Goal: Information Seeking & Learning: Check status

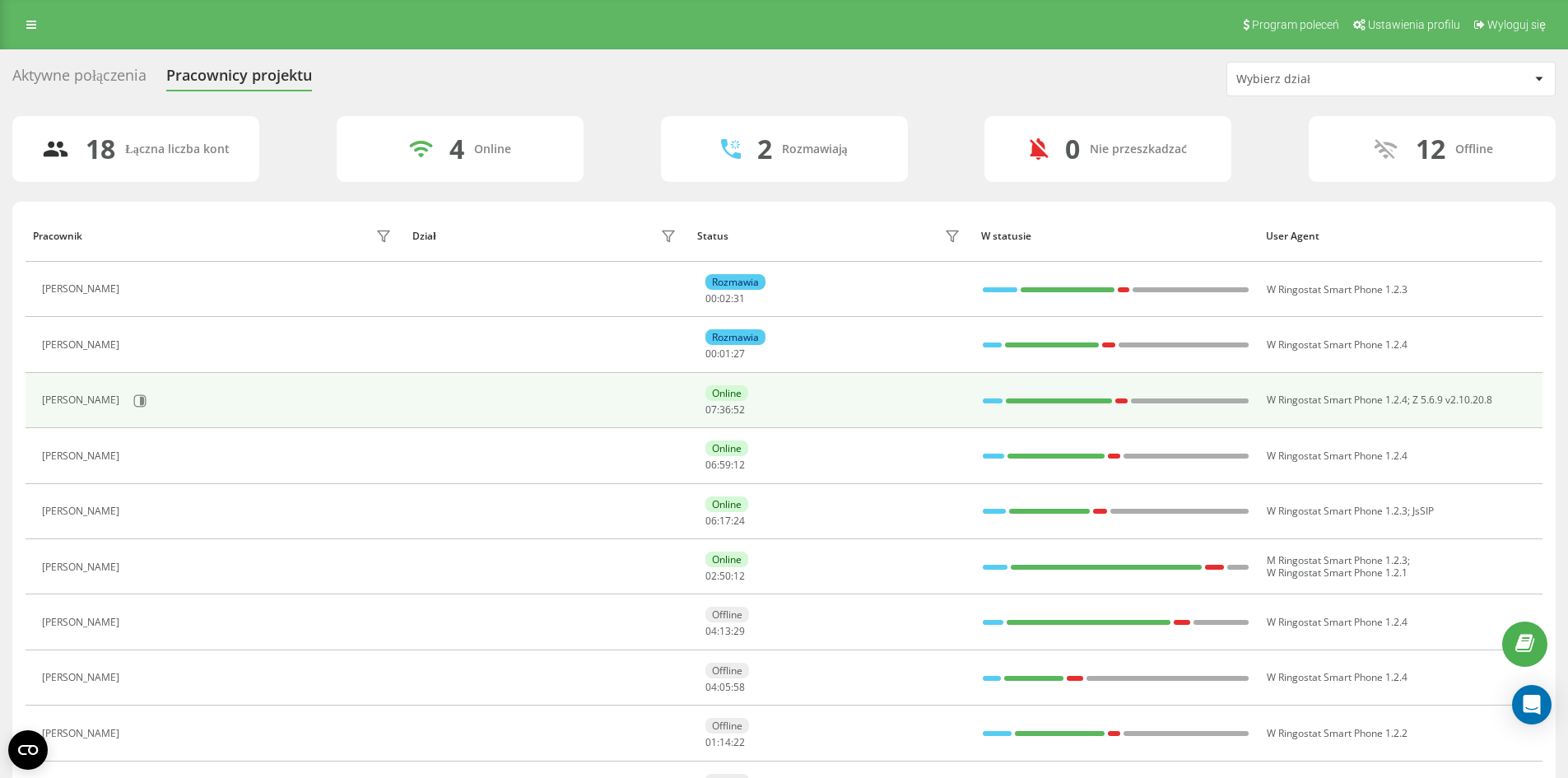
click at [986, 402] on div at bounding box center [993, 401] width 21 height 5
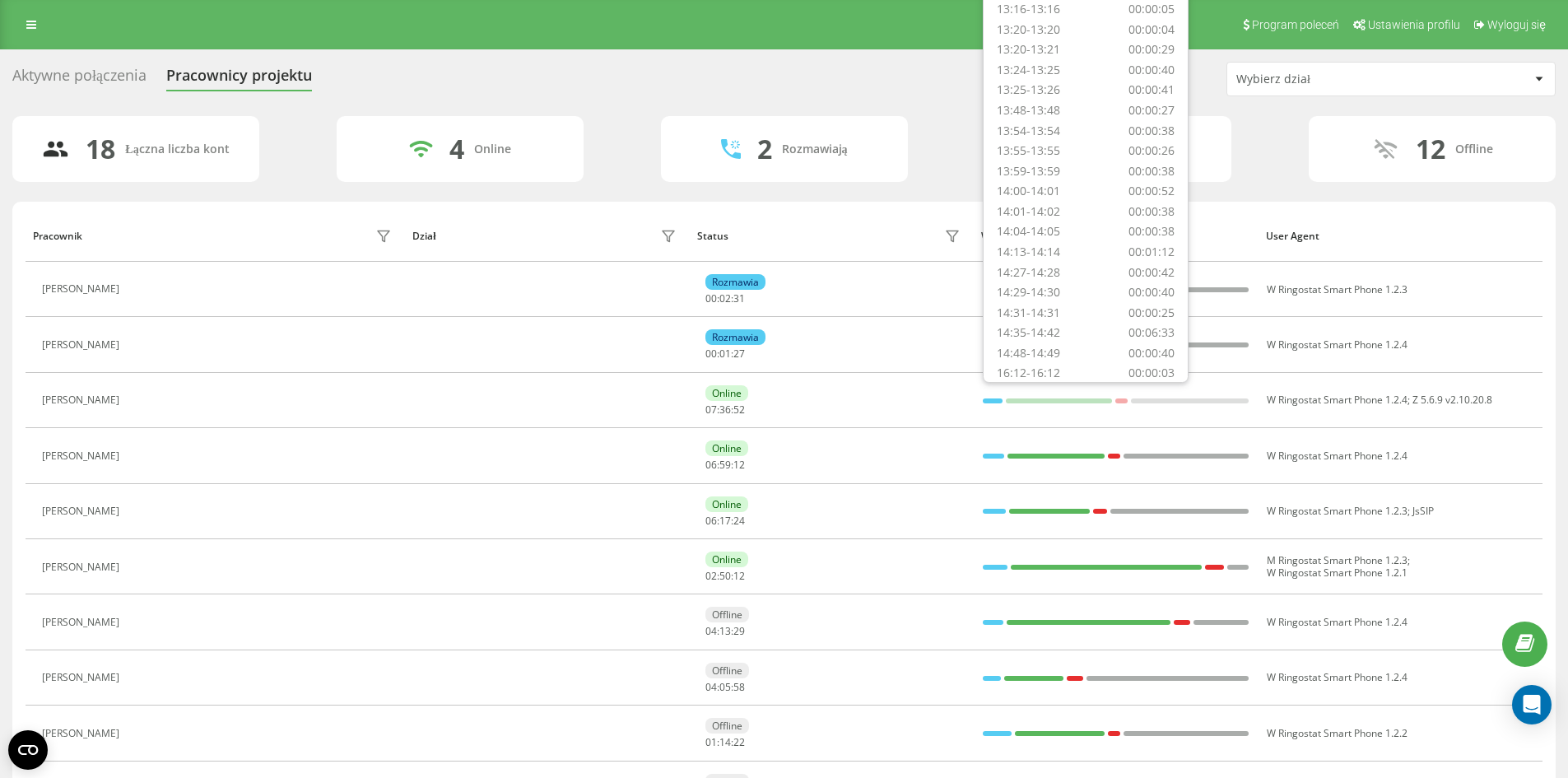
scroll to position [754, 0]
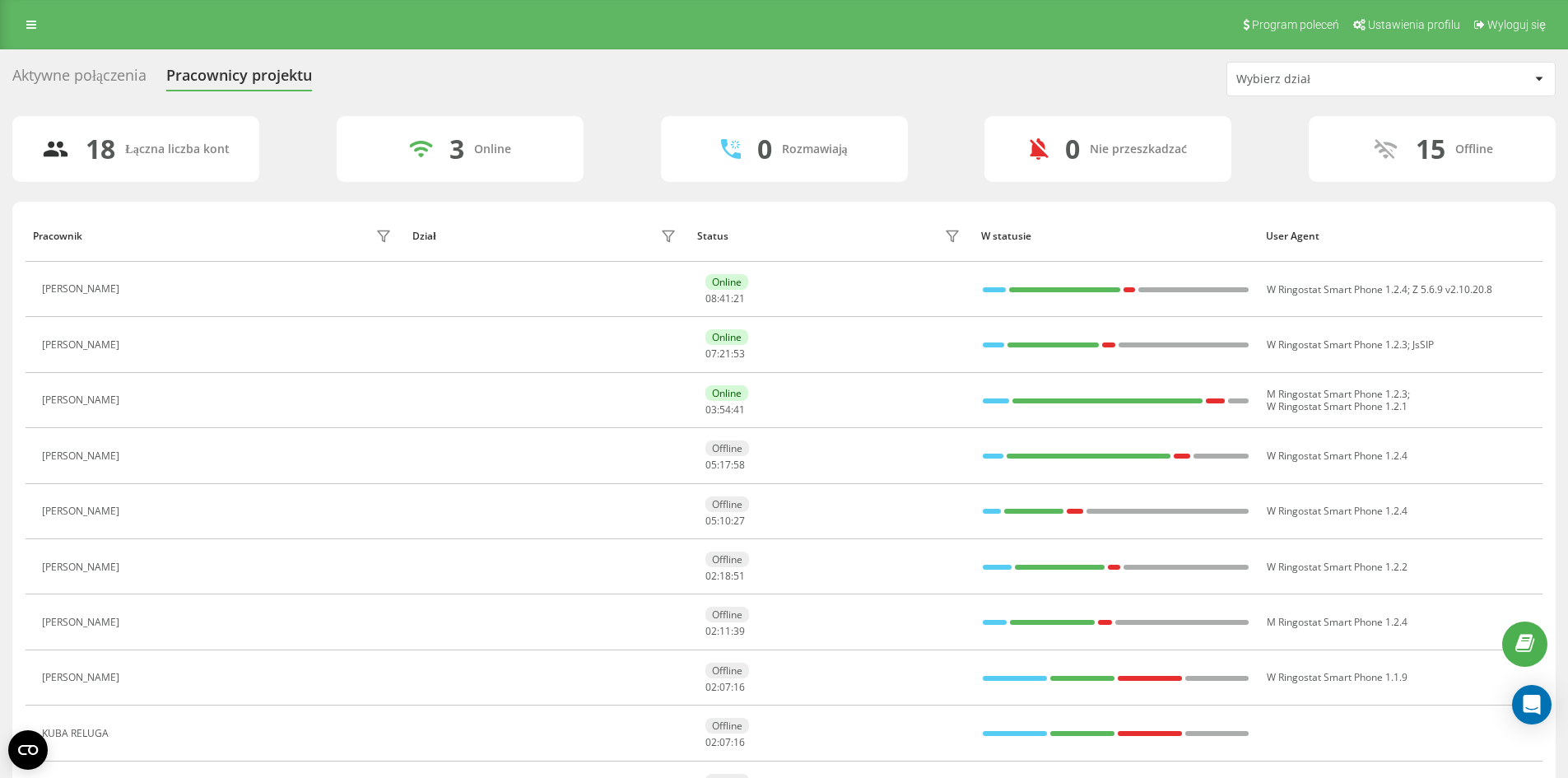
click at [626, 143] on div "18 Łączna liczba kont 3 Online 0 Rozmawiają 0 Nie przeszkadzać 15 Offline" at bounding box center [784, 149] width 1544 height 66
click at [34, 28] on icon at bounding box center [31, 24] width 10 height 12
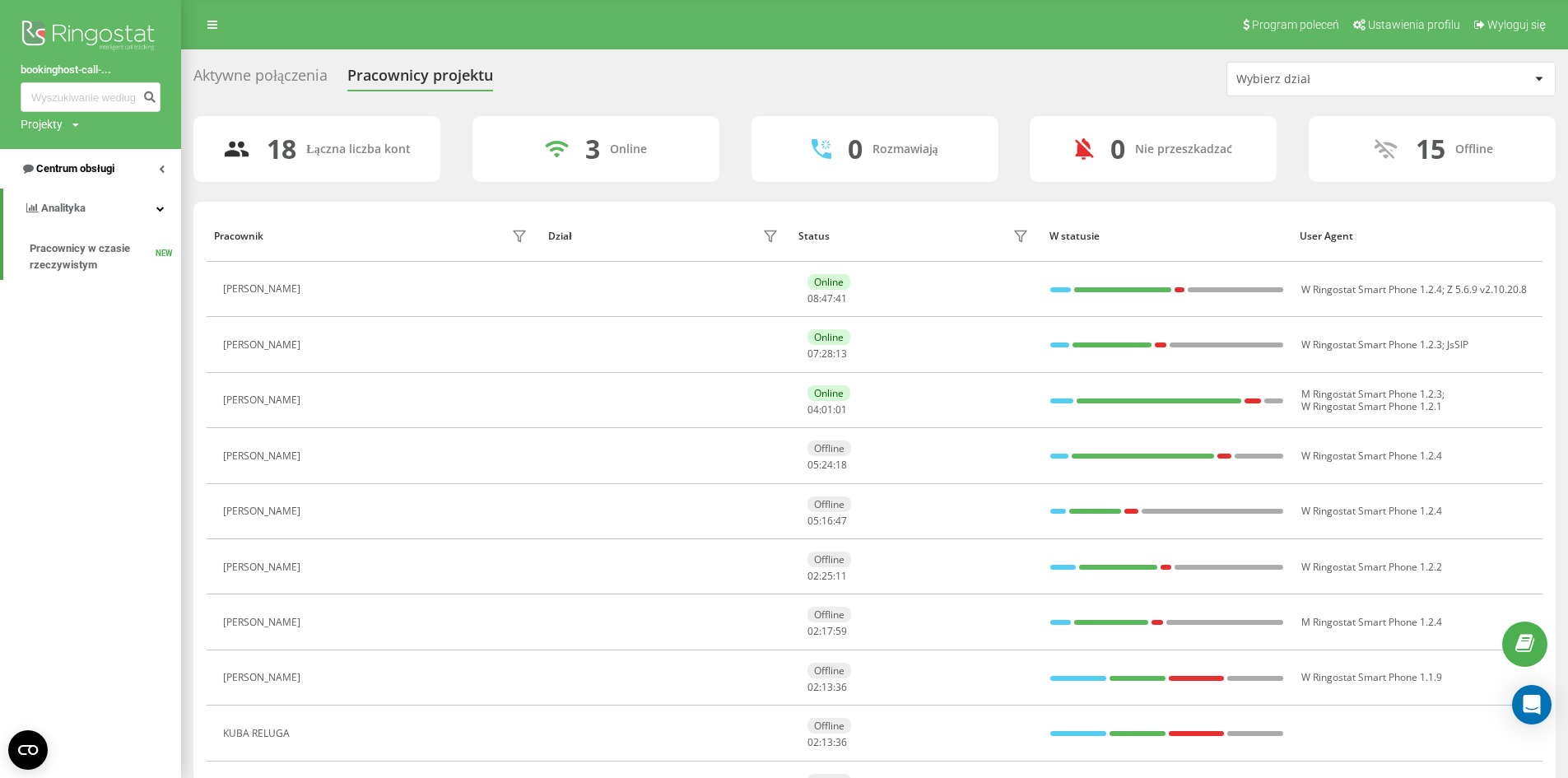
click at [46, 163] on span "Centrum obsługi" at bounding box center [75, 168] width 78 height 13
click at [72, 206] on span "Dziennik połączeń" at bounding box center [73, 209] width 86 height 16
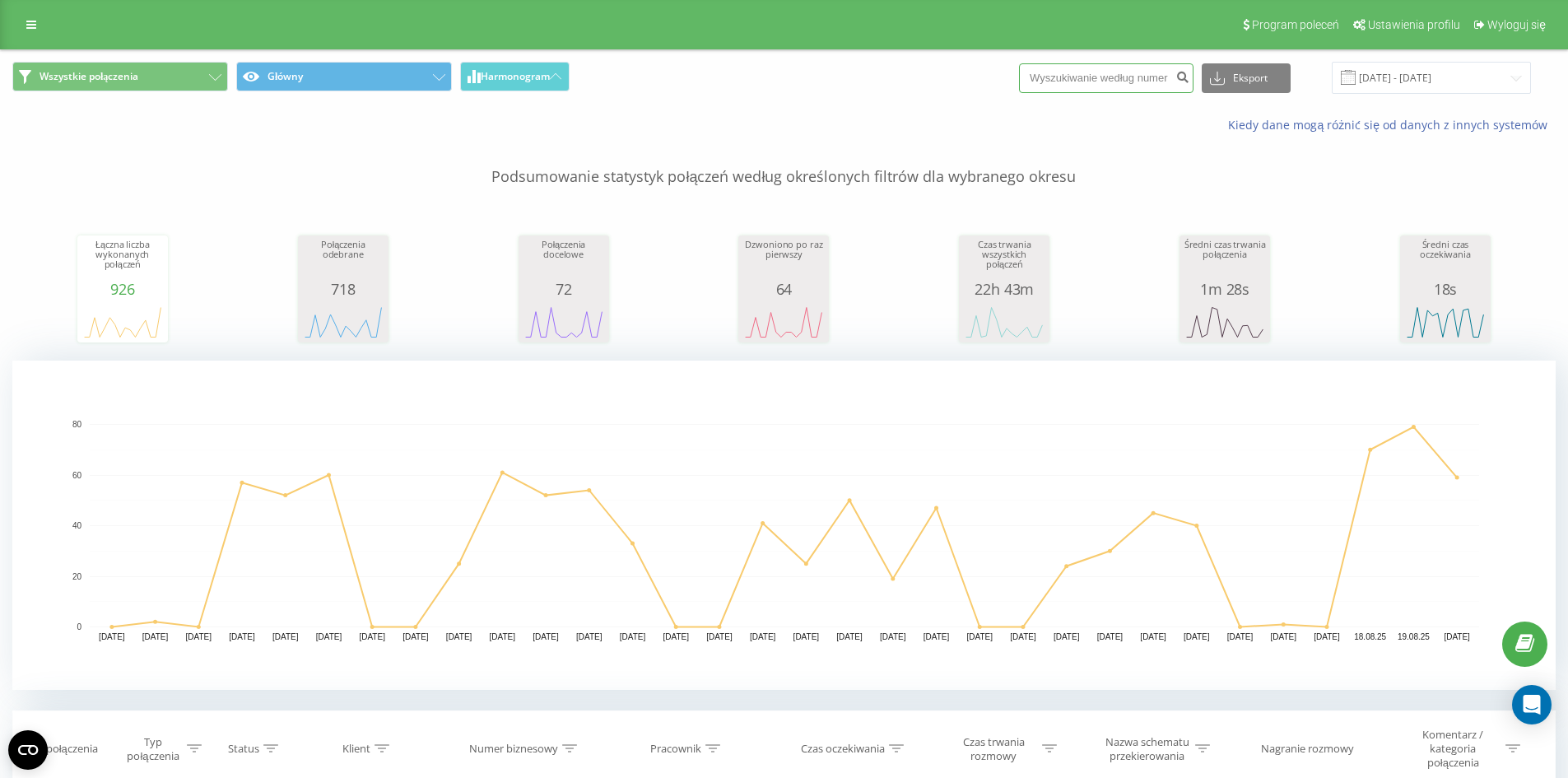
click at [1137, 72] on input at bounding box center [1106, 77] width 175 height 30
paste input "790768482"
type input "790768482"
click at [1253, 80] on button "Eksport" at bounding box center [1246, 77] width 89 height 30
click at [1327, 75] on div "[DATE] - [DATE]" at bounding box center [1410, 78] width 240 height 32
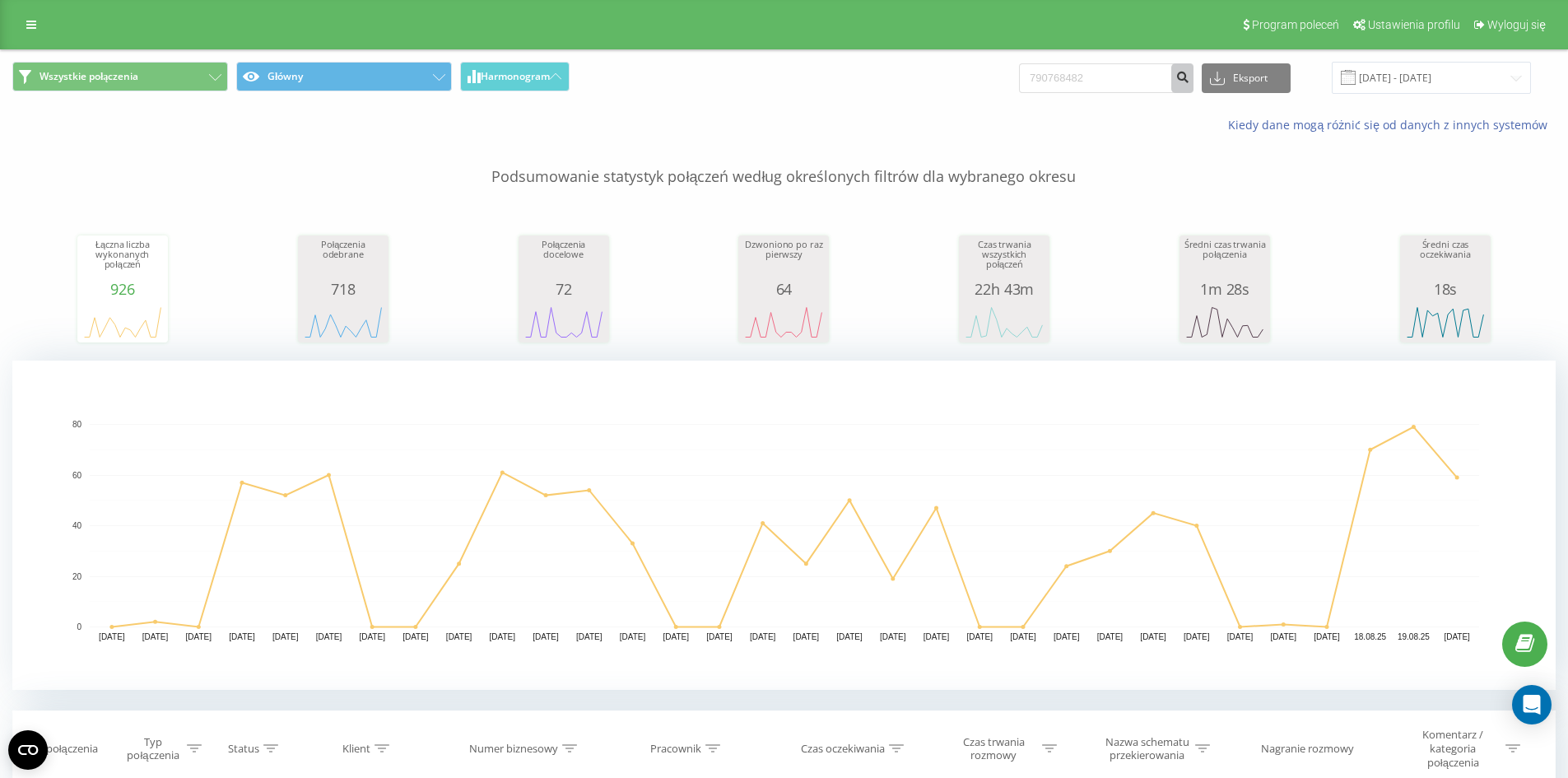
click at [1189, 76] on icon "submit" at bounding box center [1183, 75] width 14 height 10
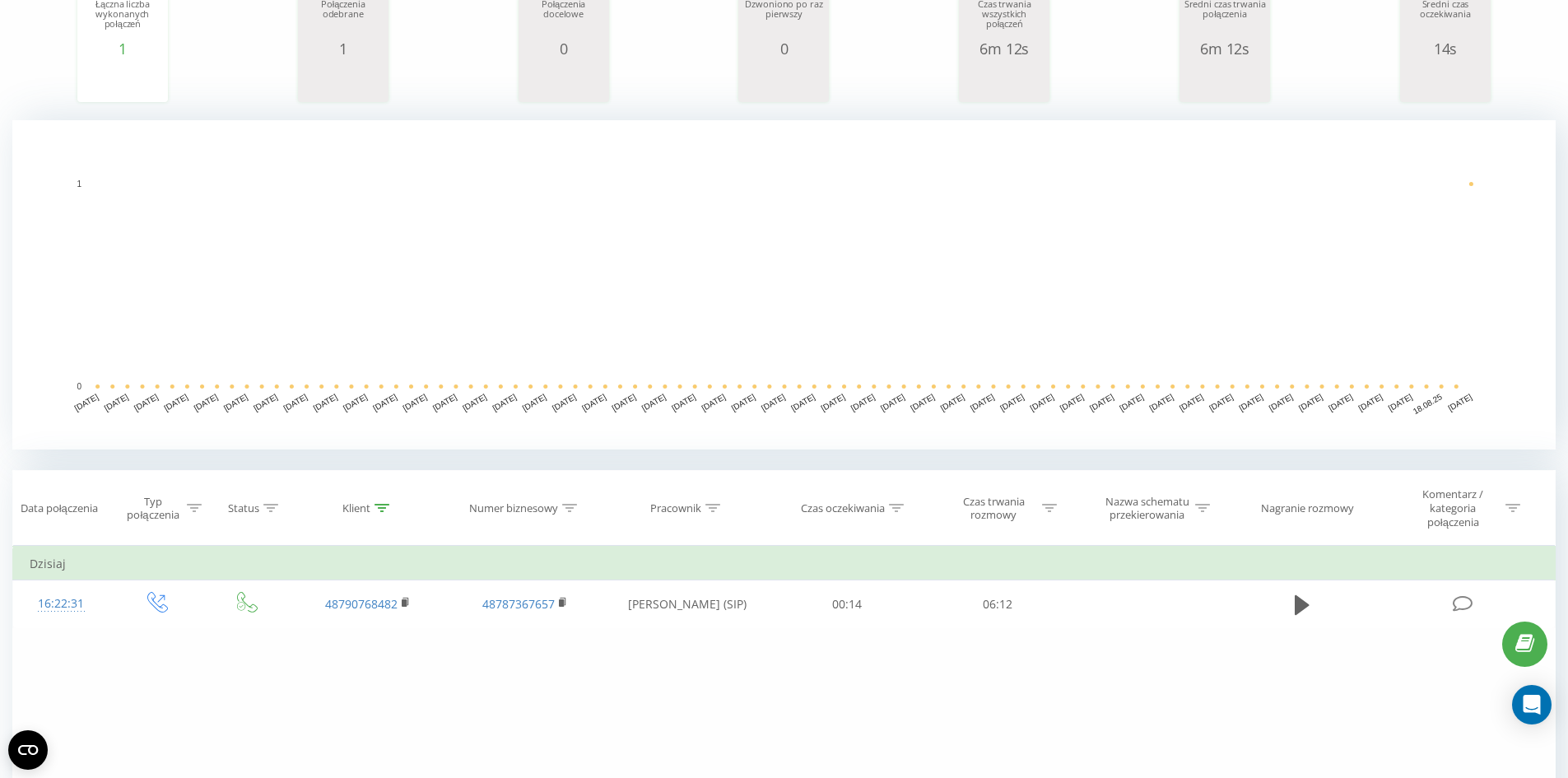
scroll to position [247, 0]
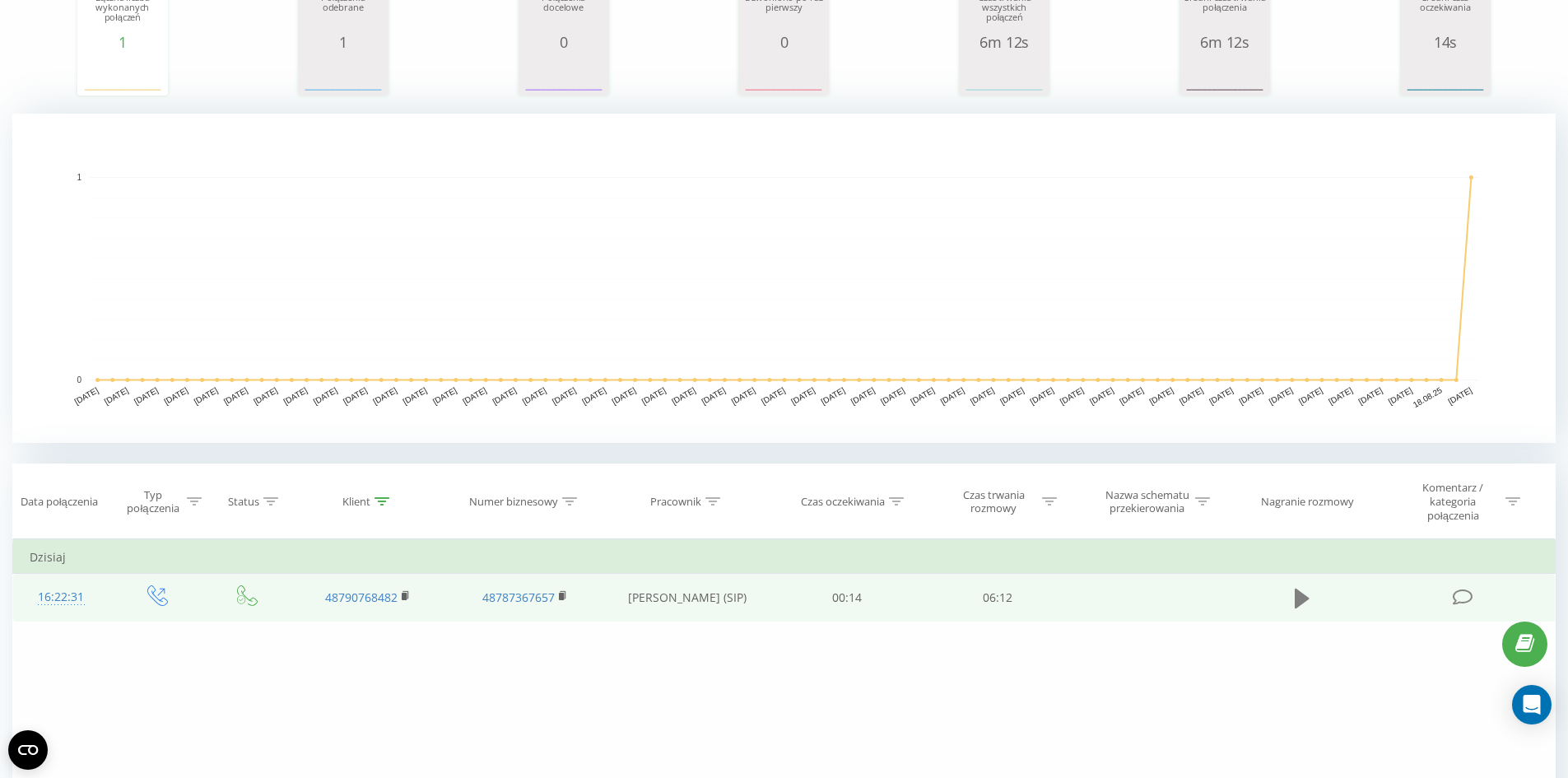
click at [1294, 594] on button at bounding box center [1302, 598] width 24 height 24
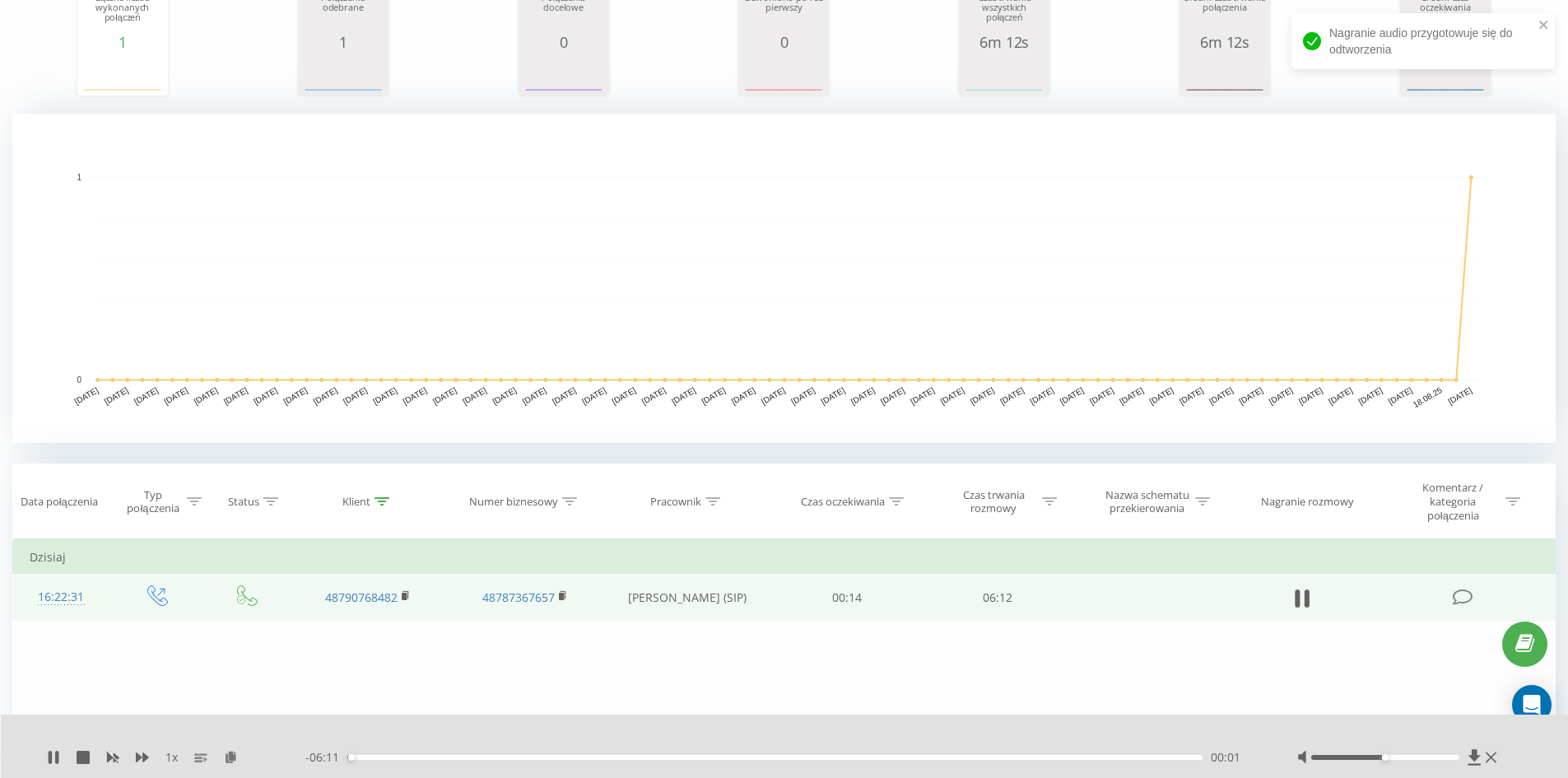
click at [1099, 755] on div "00:01" at bounding box center [775, 757] width 856 height 5
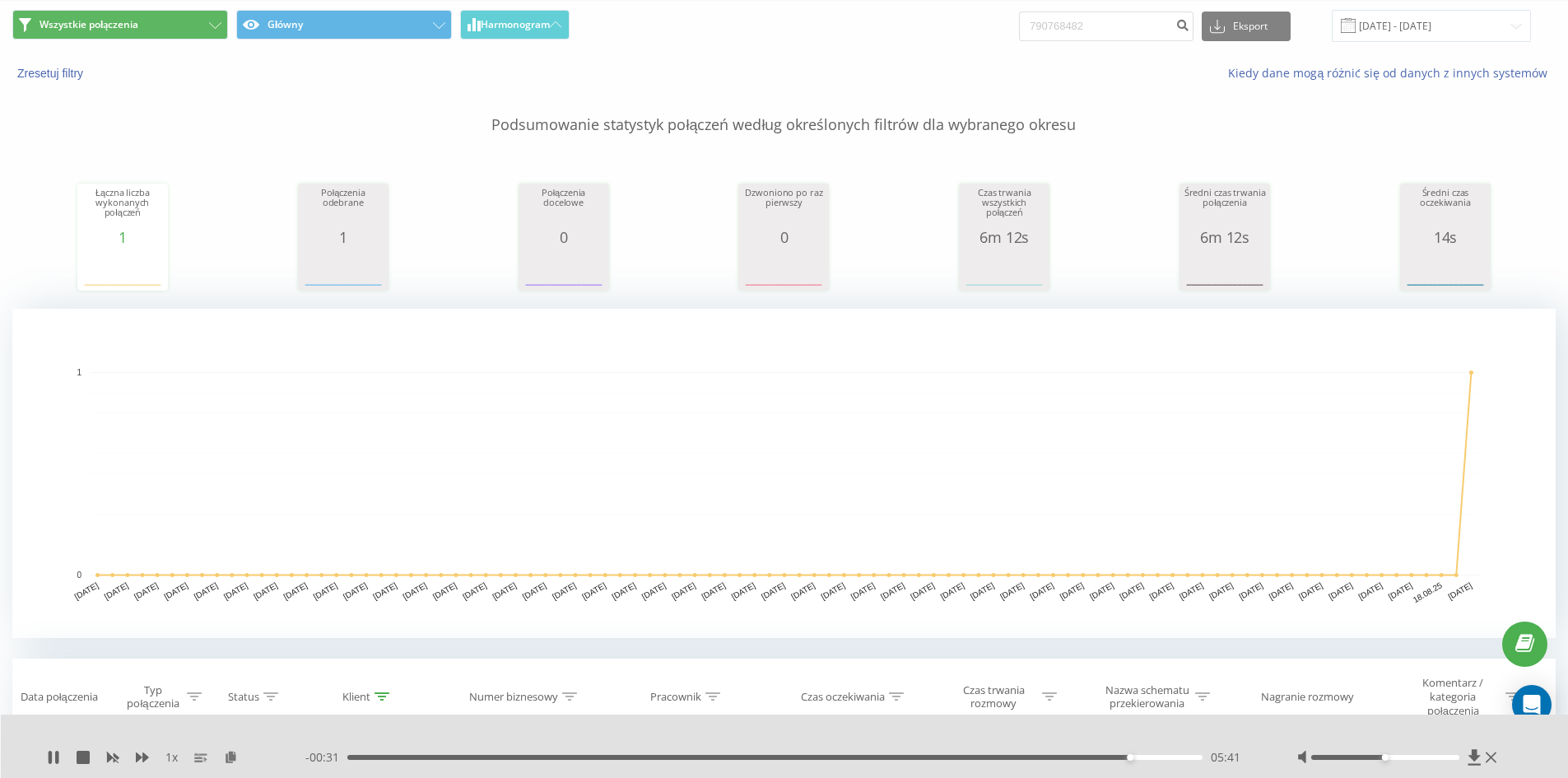
scroll to position [0, 0]
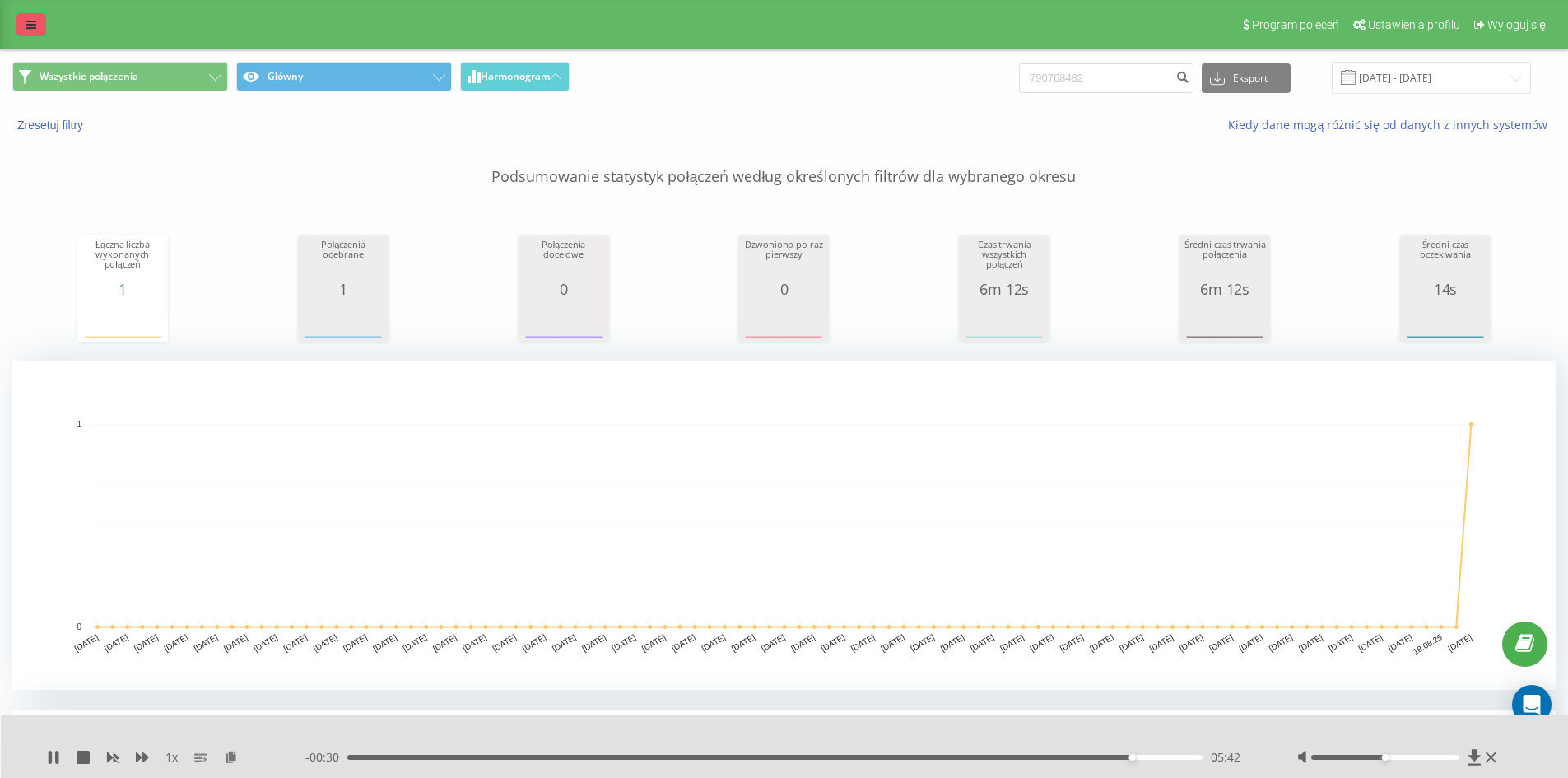
click at [34, 23] on link at bounding box center [31, 25] width 30 height 23
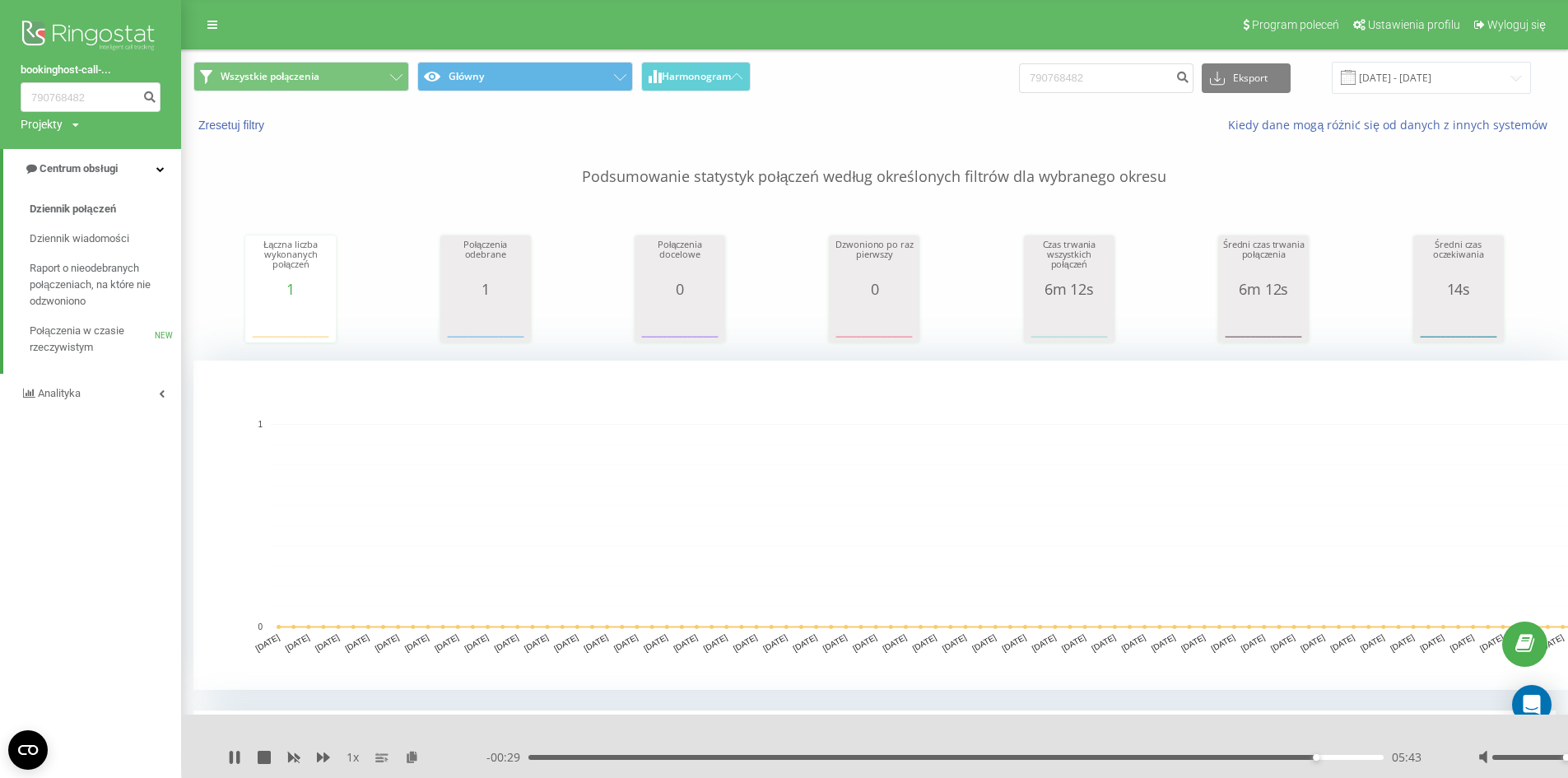
click at [70, 397] on span "Analityka" at bounding box center [59, 394] width 43 height 13
click at [86, 267] on span "Pracownicy w czasie rzeczywistym" at bounding box center [92, 257] width 125 height 33
